Goal: Transaction & Acquisition: Purchase product/service

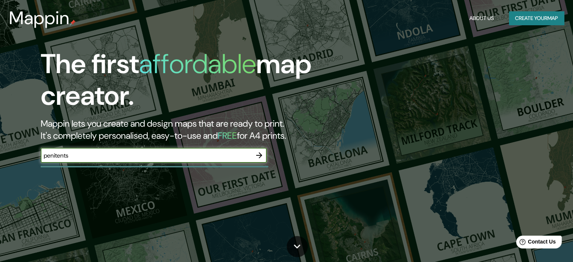
type input "penitents"
click at [261, 153] on icon "button" at bounding box center [259, 155] width 9 height 9
click at [178, 156] on input "text" at bounding box center [146, 155] width 211 height 9
type input "p"
type input "vallcarca"
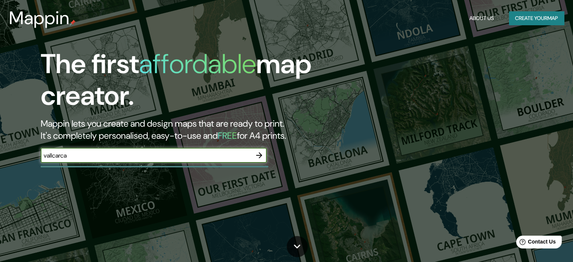
click at [137, 155] on input "vallcarca" at bounding box center [146, 155] width 211 height 9
click at [259, 153] on icon "button" at bounding box center [259, 155] width 9 height 9
